Goal: Transaction & Acquisition: Download file/media

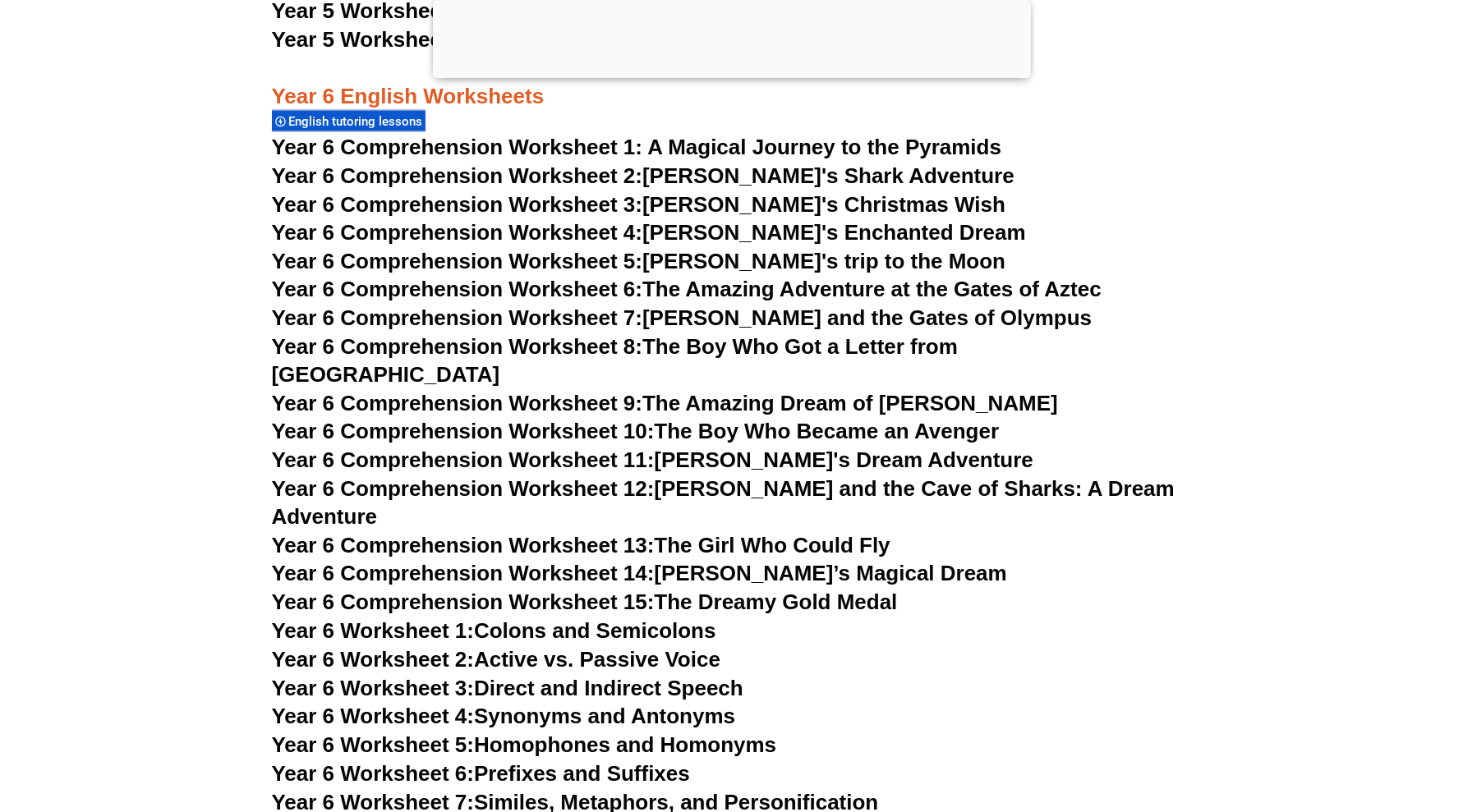
scroll to position [8521, 0]
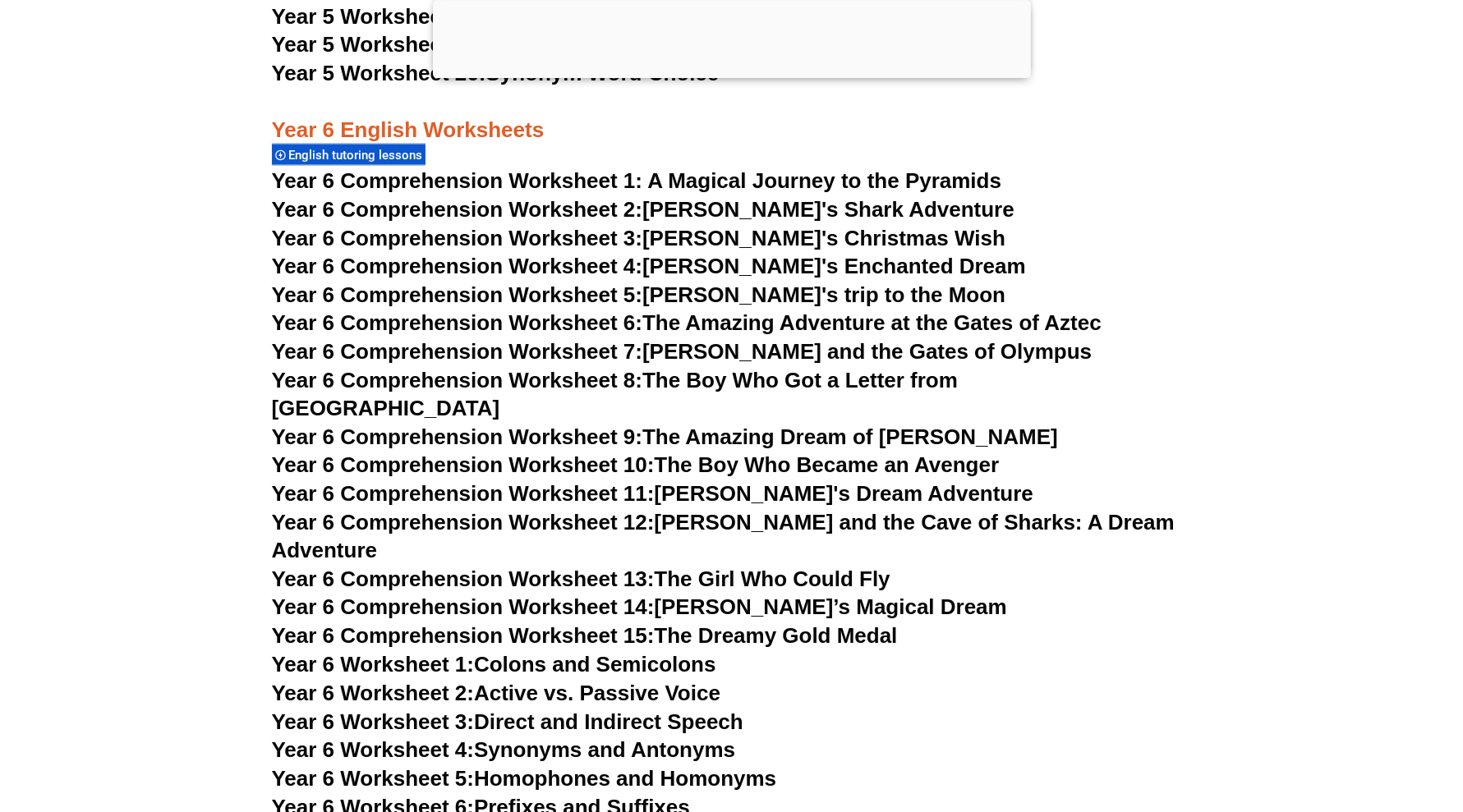
click at [689, 295] on link "Year 6 Comprehension Worksheet 5: Emily's trip to the Moon" at bounding box center [639, 296] width 734 height 25
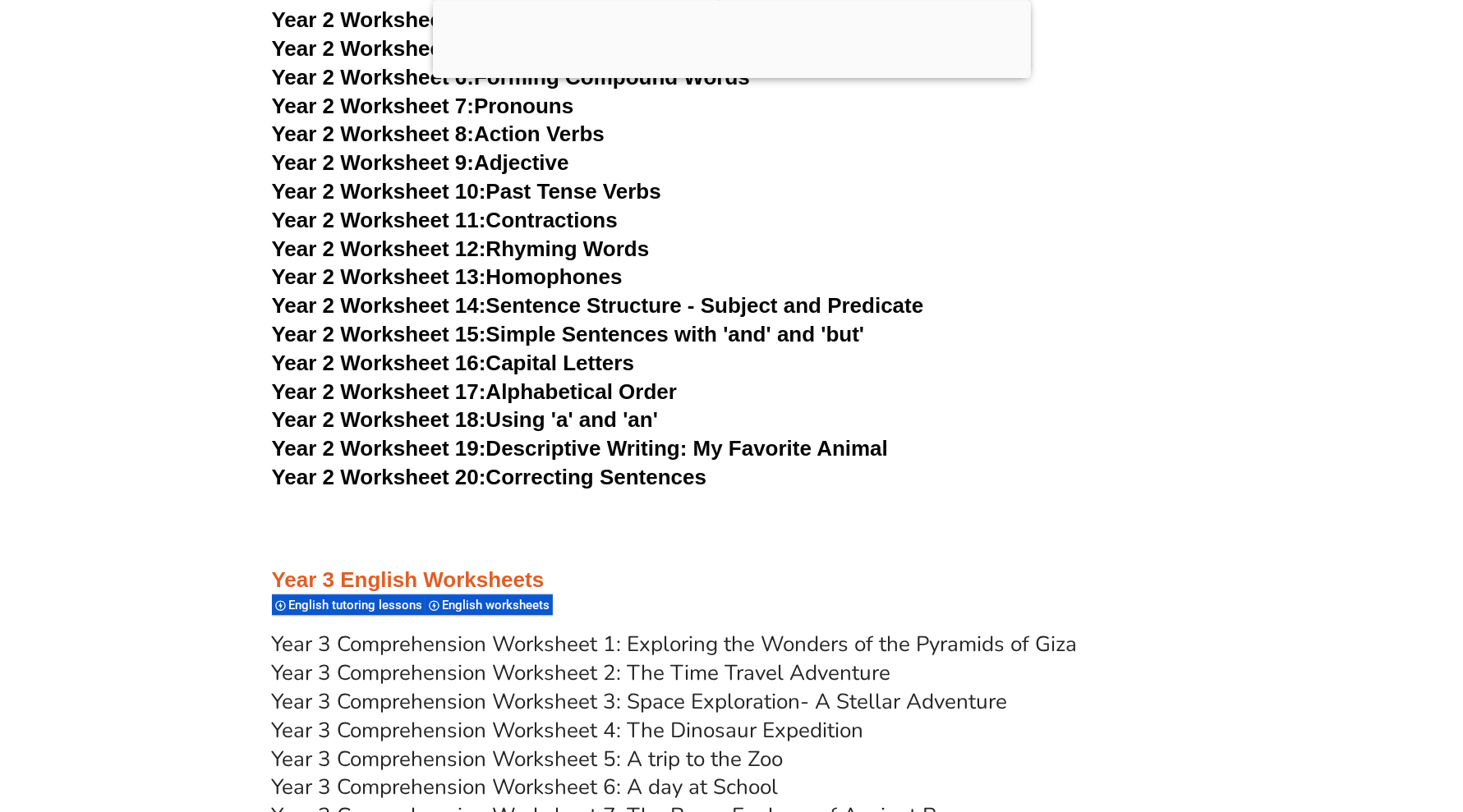
scroll to position [4312, 0]
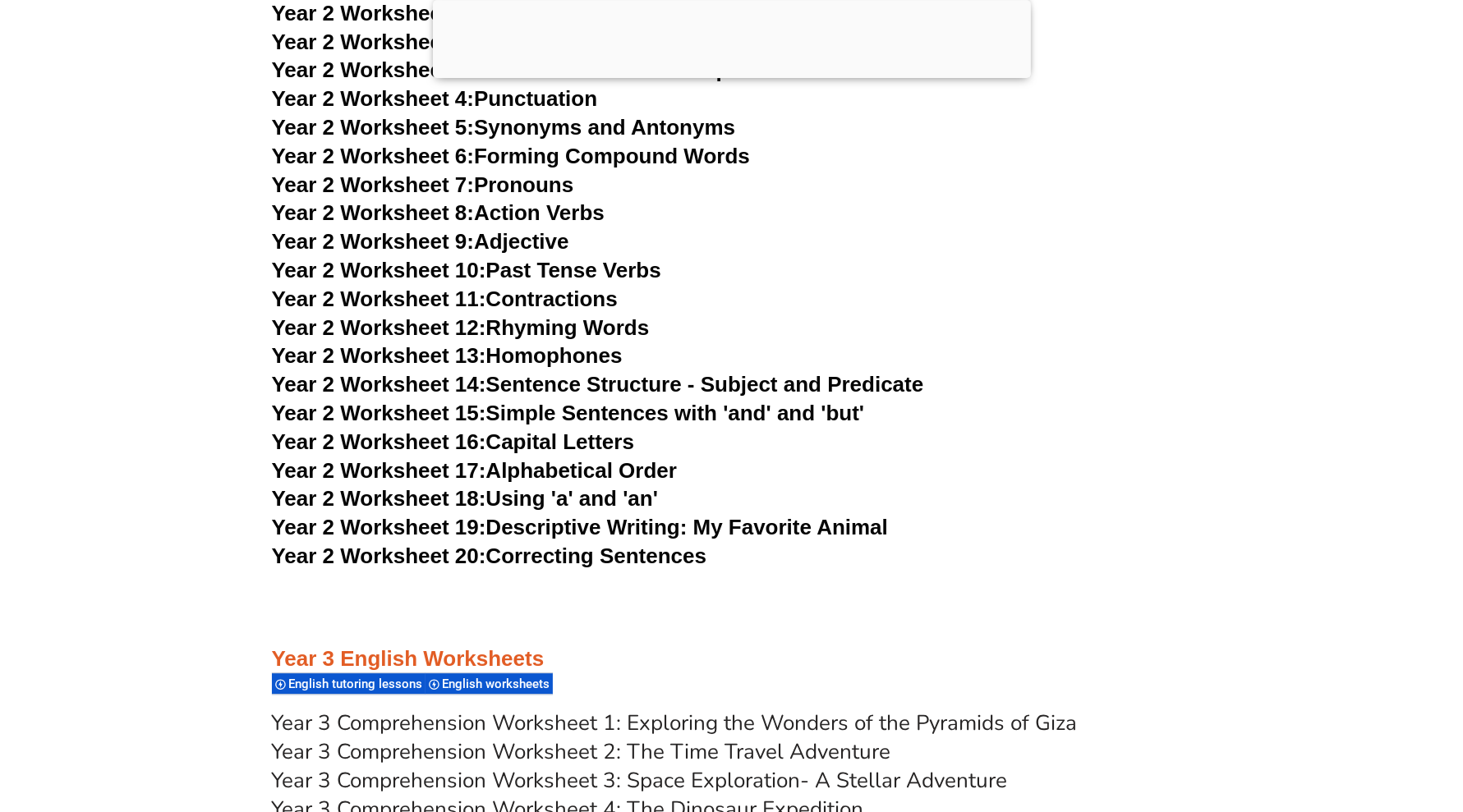
click at [571, 557] on link "Year 2 Worksheet 20: Correcting Sentences" at bounding box center [489, 556] width 435 height 25
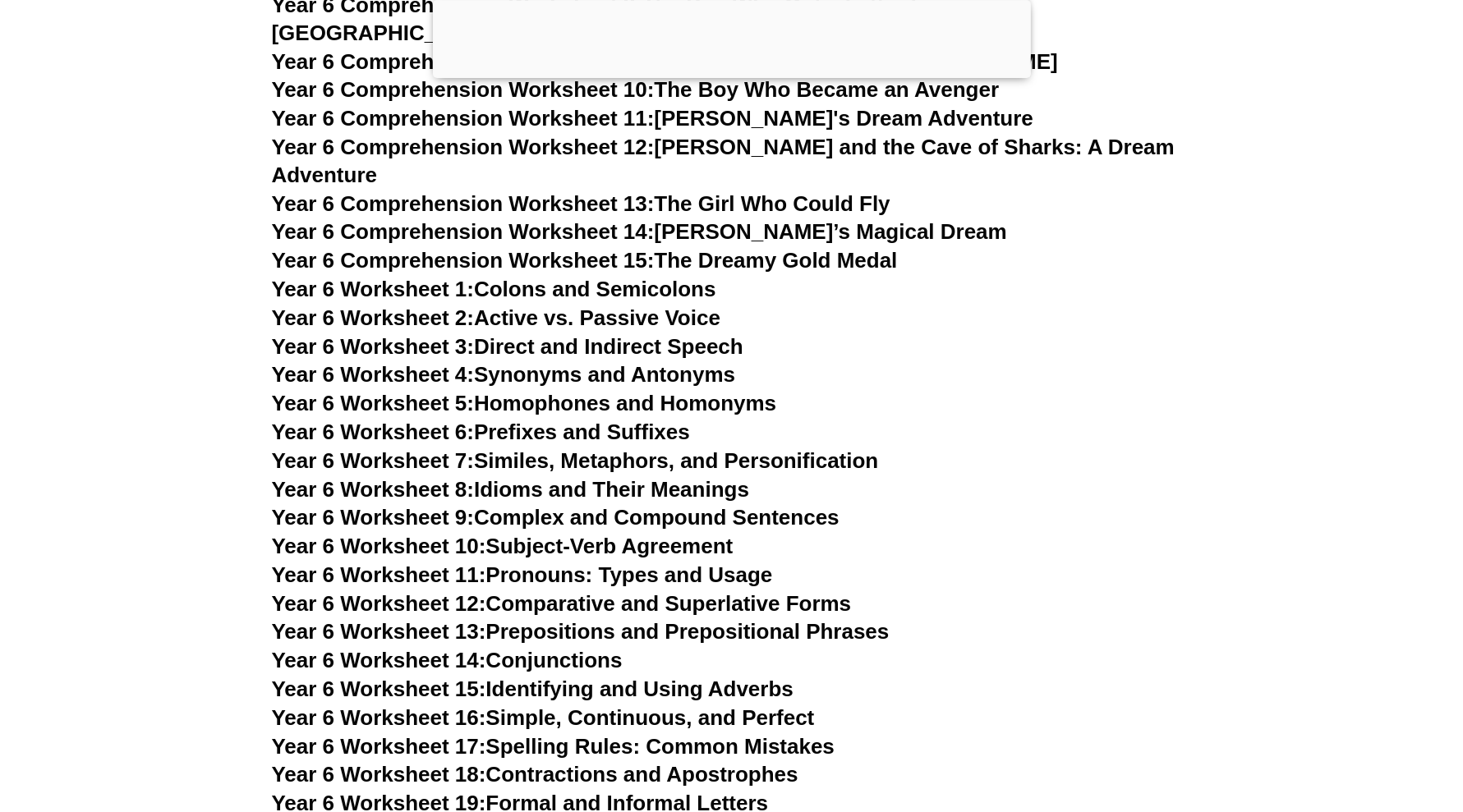
scroll to position [8931, 0]
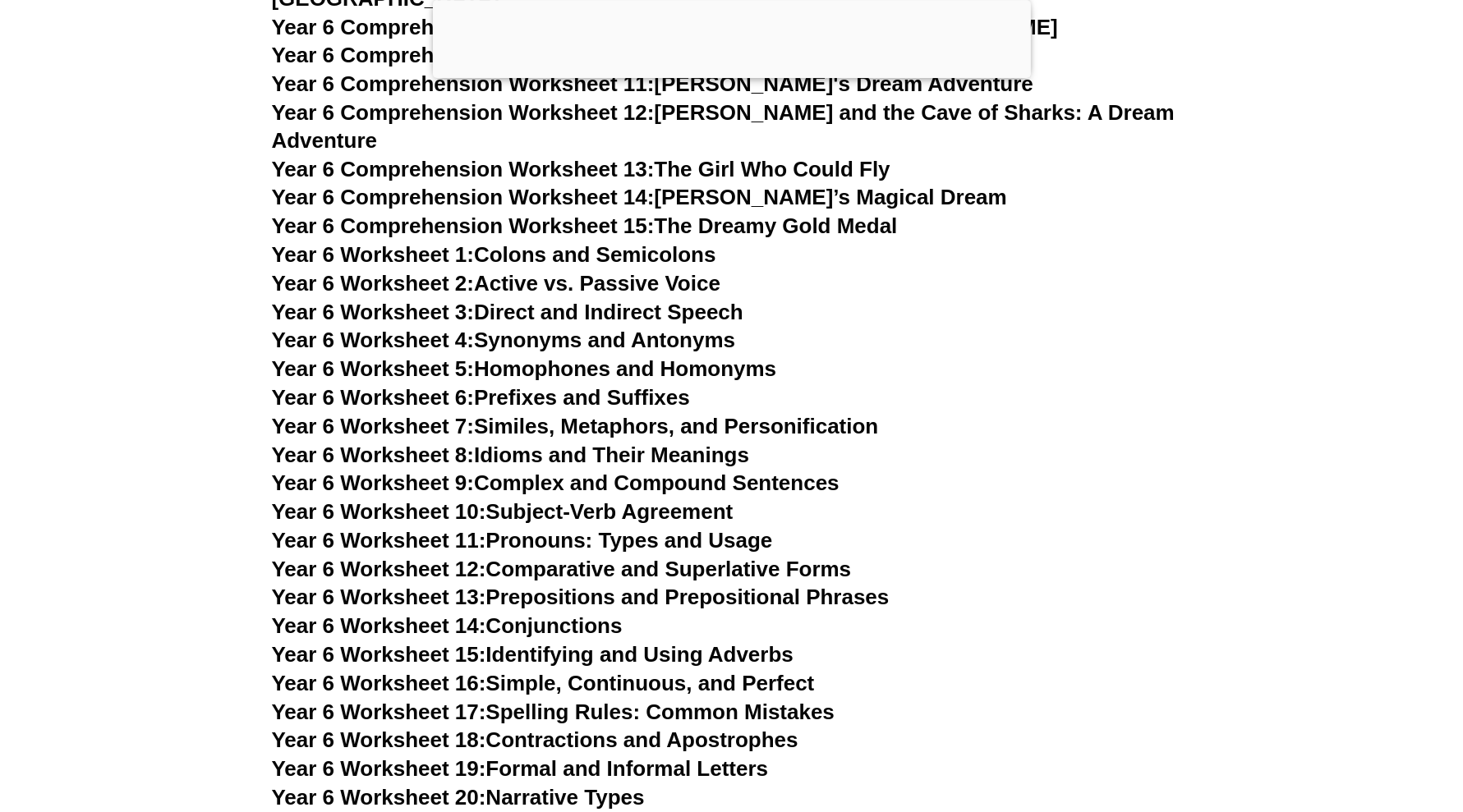
click at [566, 300] on link "Year 6 Worksheet 3: Direct and Indirect Speech" at bounding box center [507, 312] width 472 height 25
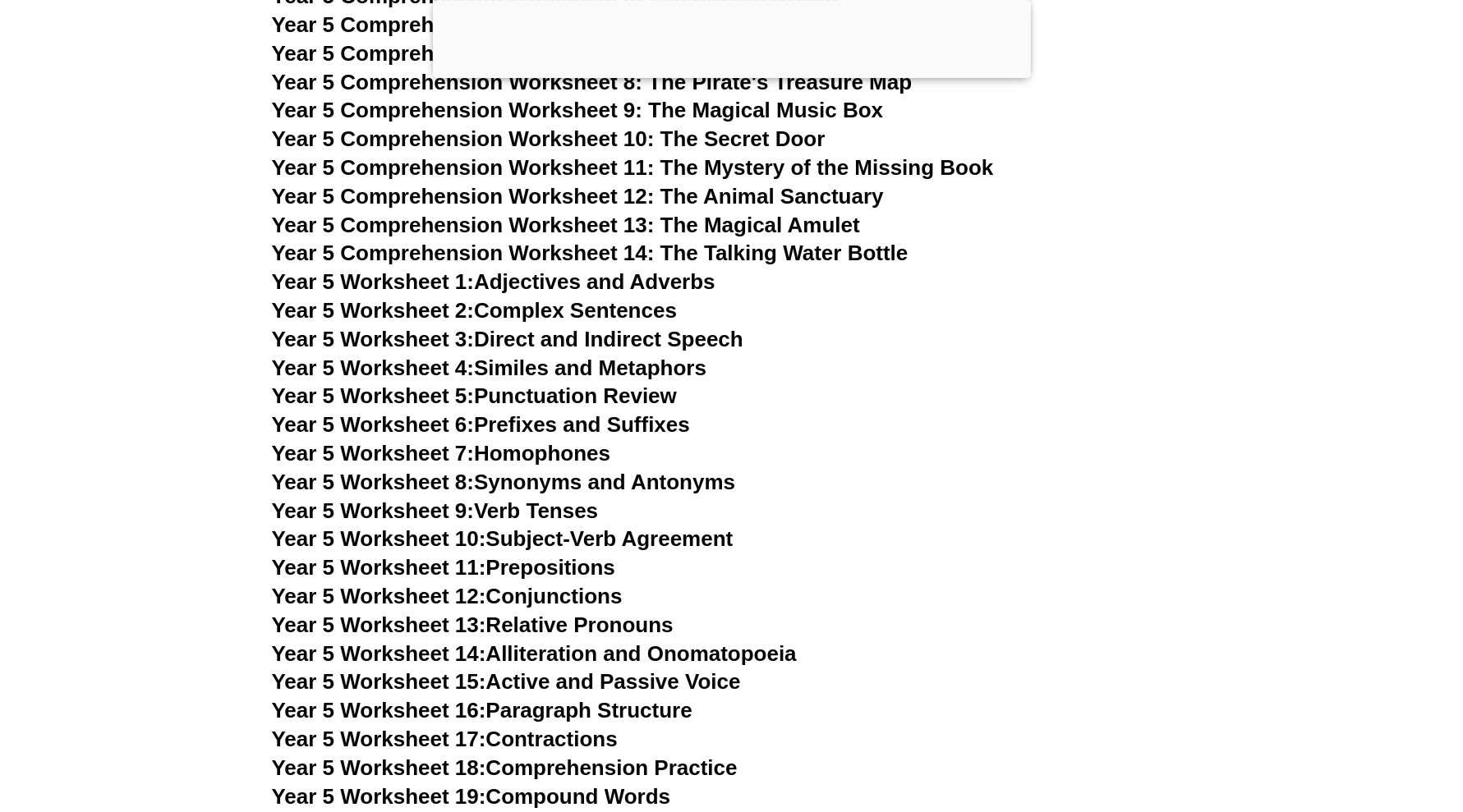
scroll to position [7597, 0]
click at [726, 74] on div at bounding box center [732, 74] width 598 height 0
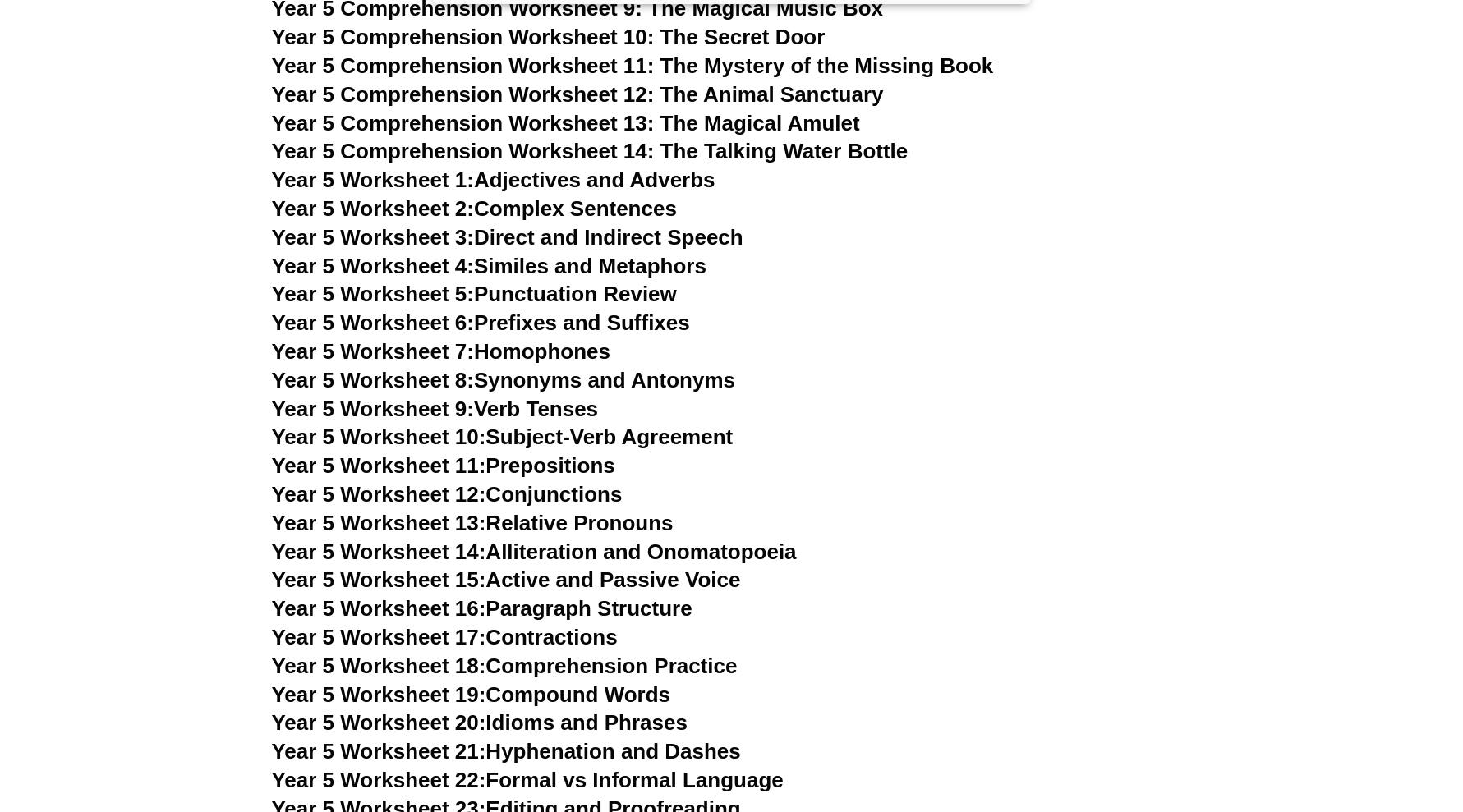
scroll to position [7728, 0]
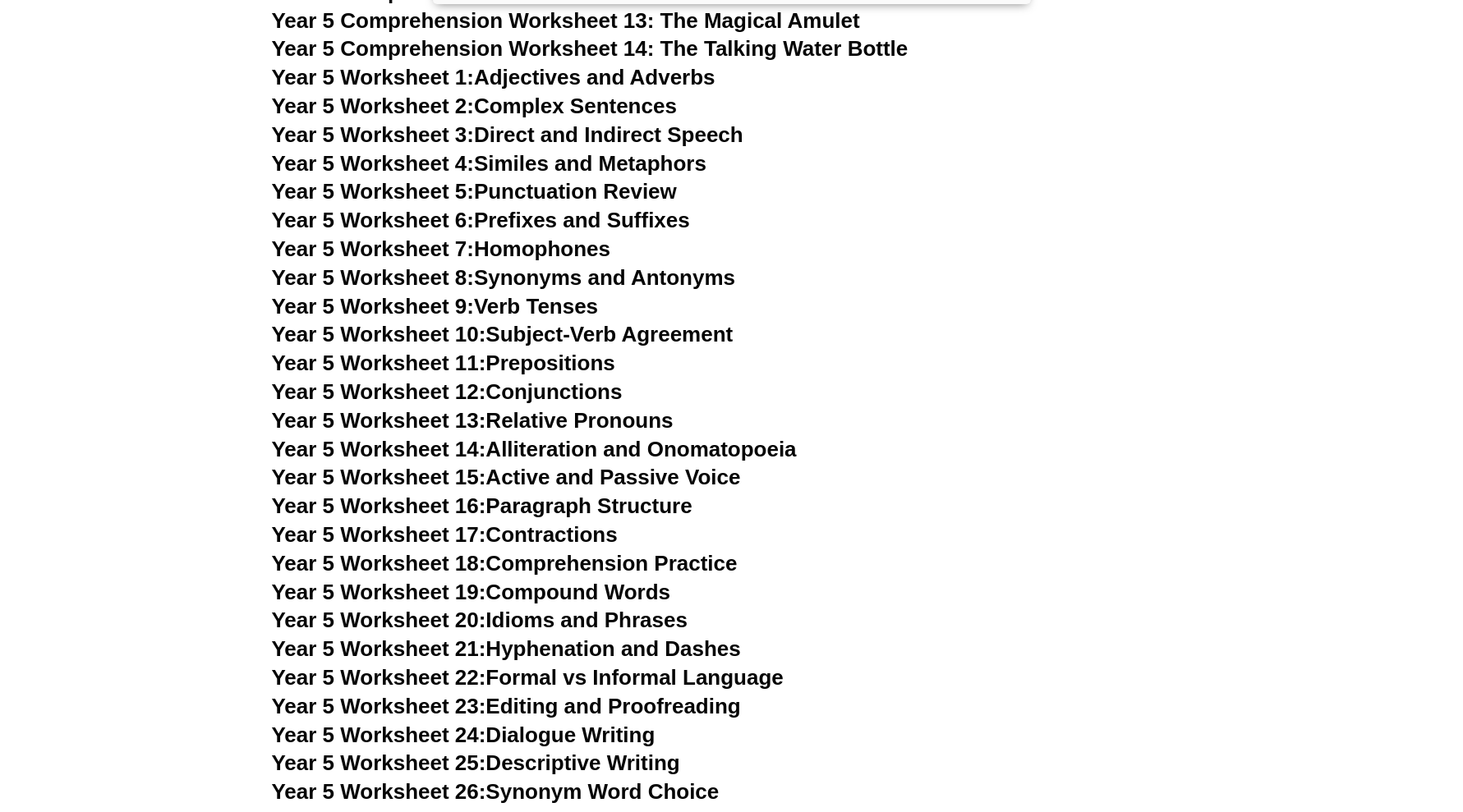
click at [587, 362] on link "Year 5 Worksheet 11: Prepositions" at bounding box center [444, 363] width 344 height 25
click at [456, 362] on span "Year 5 Worksheet 11:" at bounding box center [378, 363] width 214 height 25
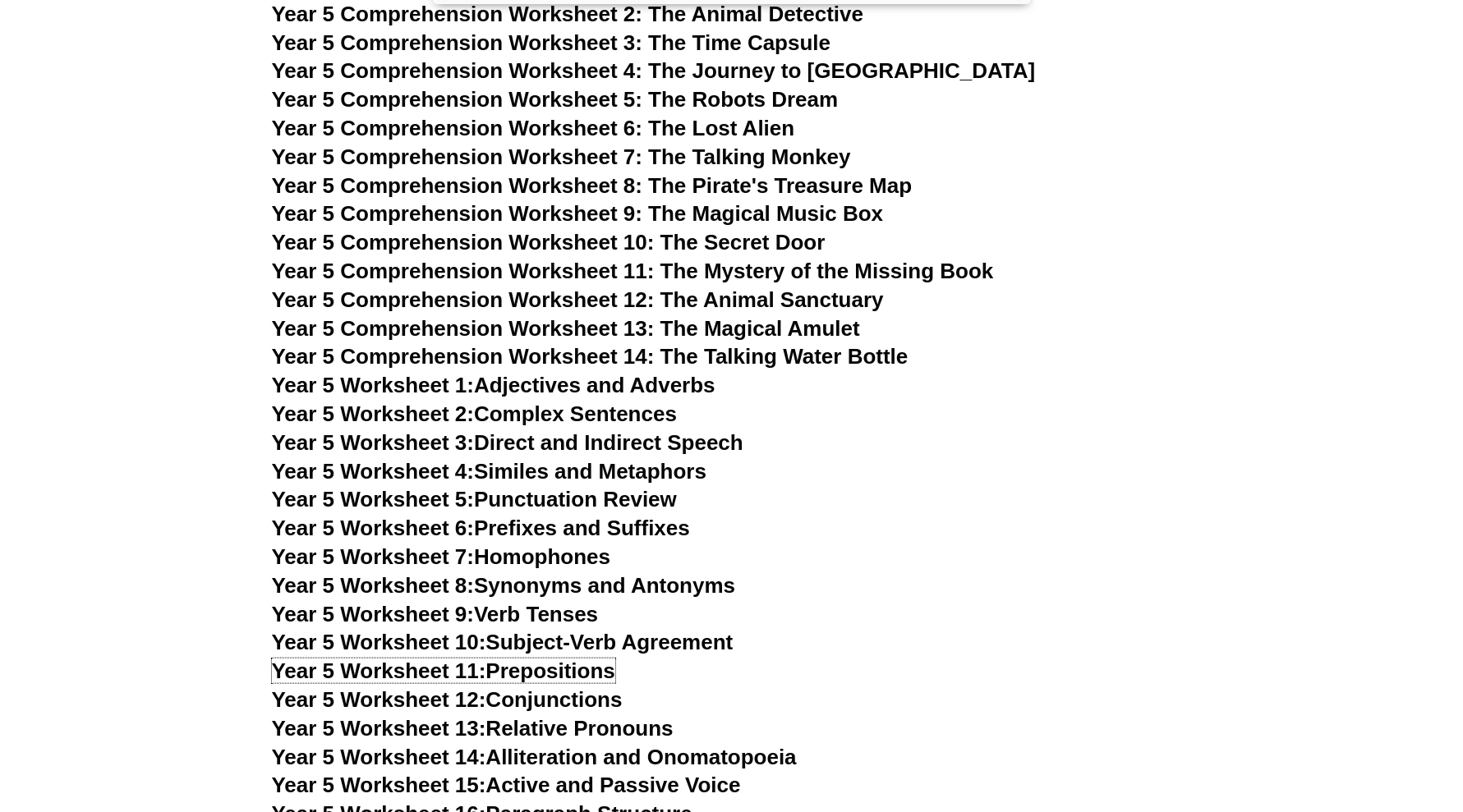
scroll to position [7318, 0]
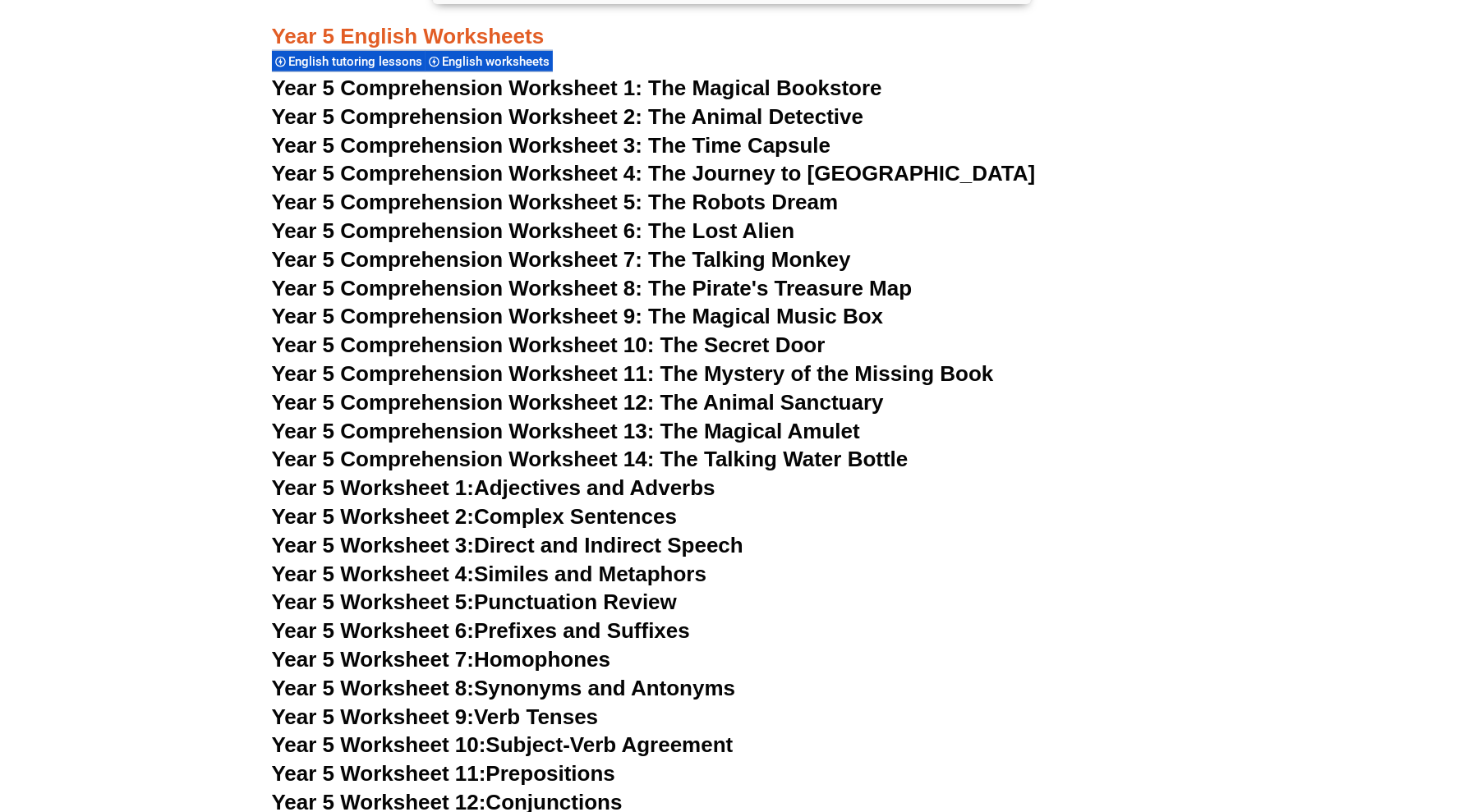
click at [759, 321] on span "Year 5 Comprehension Worksheet 9: The Magical Music Box" at bounding box center [577, 316] width 612 height 25
